Goal: Task Accomplishment & Management: Use online tool/utility

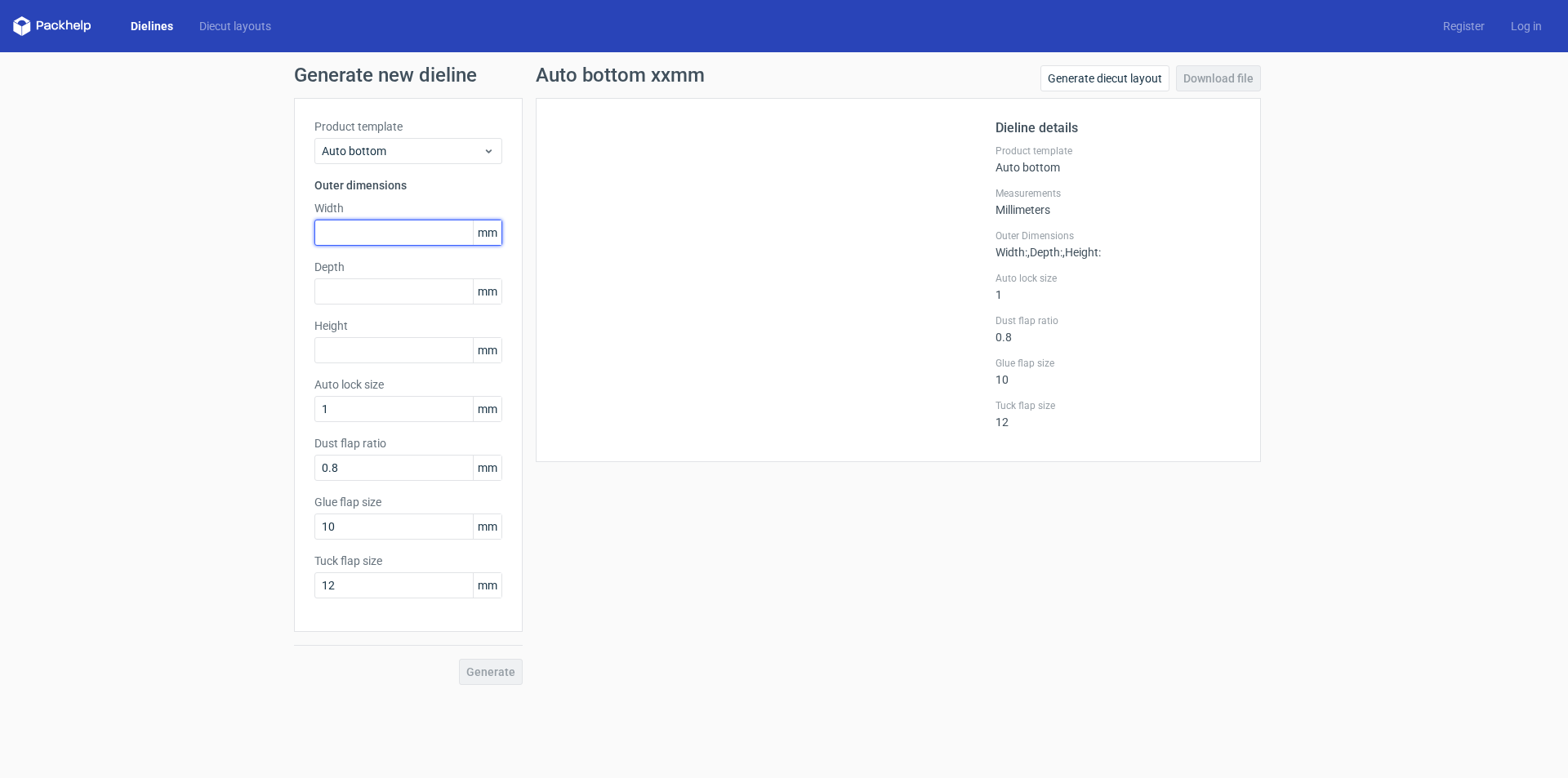
click at [426, 229] on input "text" at bounding box center [408, 232] width 188 height 26
type input "150"
click at [387, 283] on input "text" at bounding box center [408, 291] width 188 height 26
type input "75"
click at [376, 342] on input "text" at bounding box center [408, 350] width 188 height 26
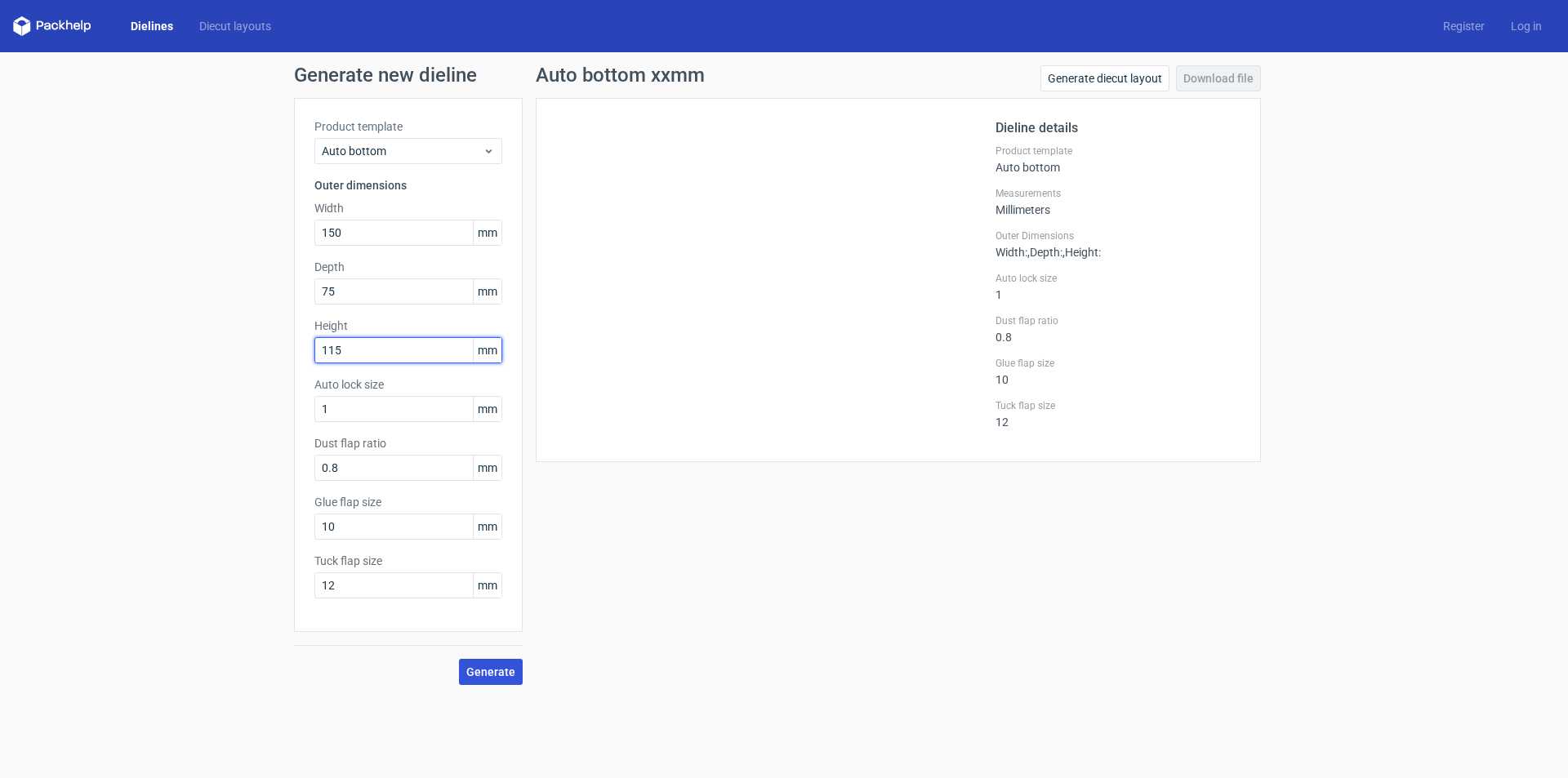
type input "115"
click at [484, 676] on span "Generate" at bounding box center [490, 672] width 49 height 12
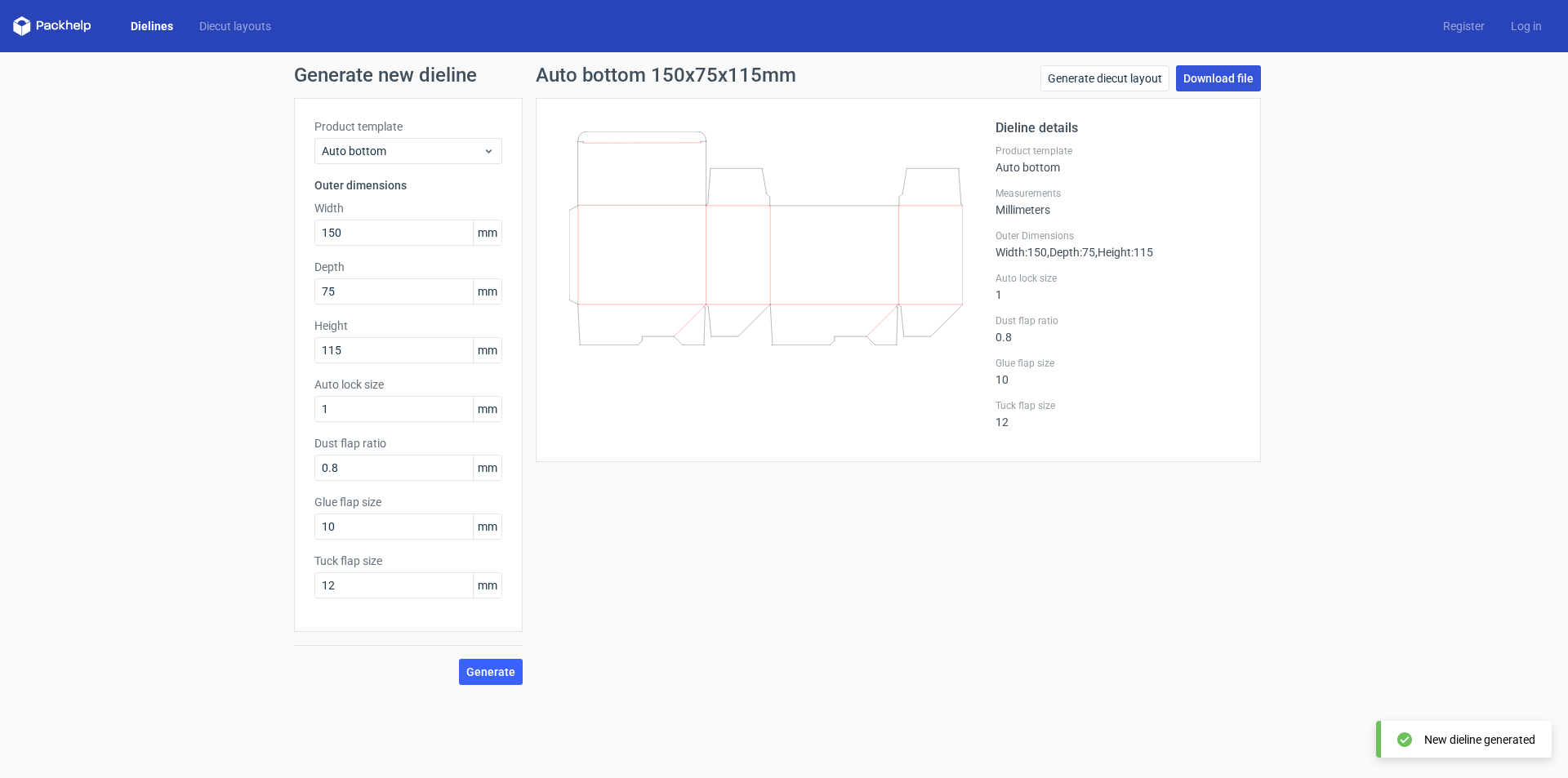
click at [1227, 86] on link "Download file" at bounding box center [1218, 78] width 85 height 26
